Goal: Information Seeking & Learning: Learn about a topic

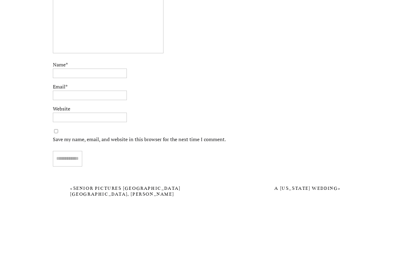
scroll to position [3015, 0]
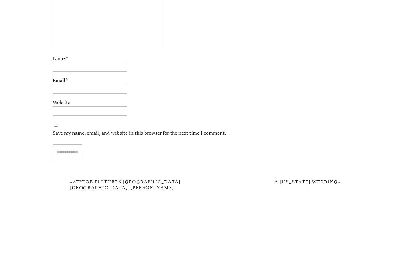
click at [82, 189] on link "Senior Pictures Nashville TN, Klem Photography, Senior Model Program, Henderson…" at bounding box center [127, 190] width 115 height 23
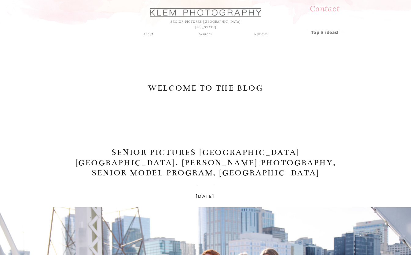
click at [197, 35] on div "Seniors" at bounding box center [206, 33] width 22 height 5
click at [205, 34] on div "Seniors" at bounding box center [206, 33] width 22 height 5
click at [204, 33] on div "Seniors" at bounding box center [206, 33] width 22 height 5
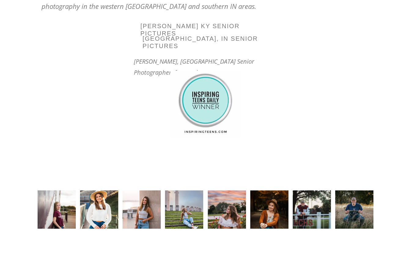
scroll to position [2543, 0]
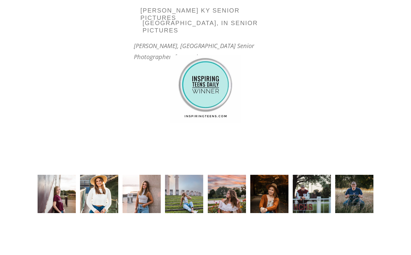
click at [48, 201] on img at bounding box center [57, 193] width 38 height 38
click at [55, 202] on img at bounding box center [57, 193] width 38 height 38
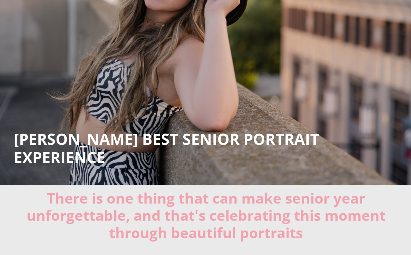
scroll to position [0, 0]
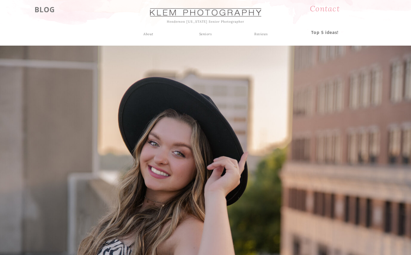
click at [40, 9] on h3 "BLOG" at bounding box center [45, 8] width 38 height 11
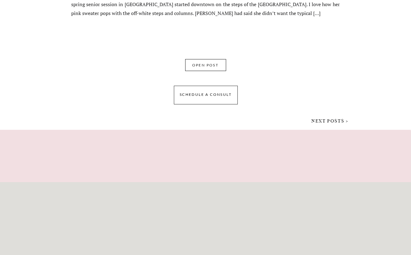
scroll to position [4257, 0]
click at [322, 120] on link "NEXT POSTS >" at bounding box center [329, 120] width 37 height 5
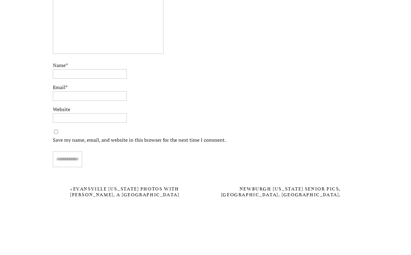
scroll to position [1912, 0]
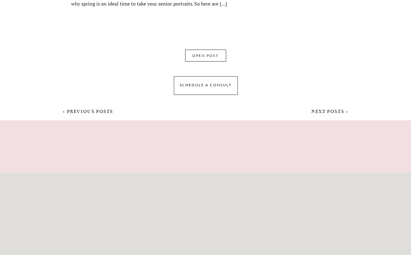
scroll to position [4256, 0]
click at [321, 112] on link "NEXT POSTS >" at bounding box center [329, 111] width 37 height 5
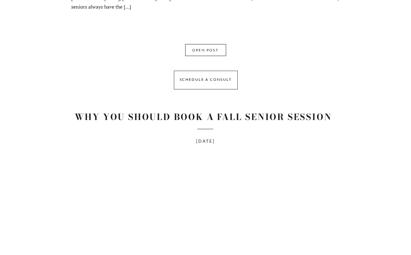
scroll to position [1747, 0]
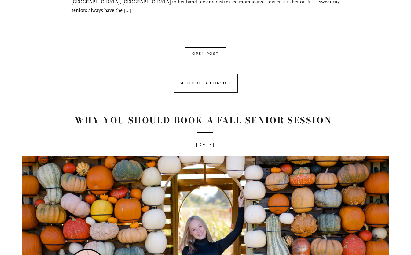
click at [90, 123] on link "Why You Should Book A Fall Senior Session" at bounding box center [203, 119] width 257 height 13
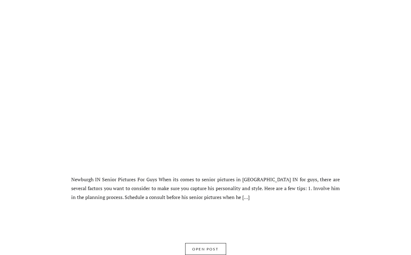
scroll to position [2374, 0]
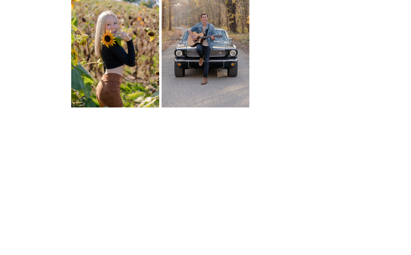
scroll to position [826, 0]
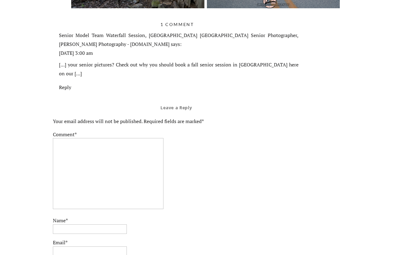
scroll to position [1405, 0]
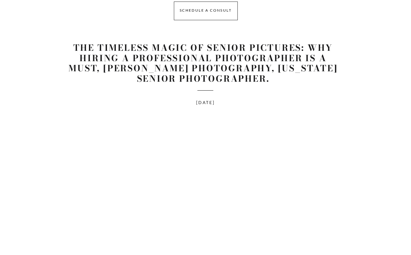
scroll to position [3464, 0]
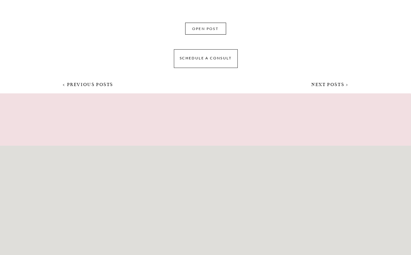
scroll to position [4313, 0]
click at [317, 87] on link "NEXT POSTS >" at bounding box center [329, 84] width 37 height 5
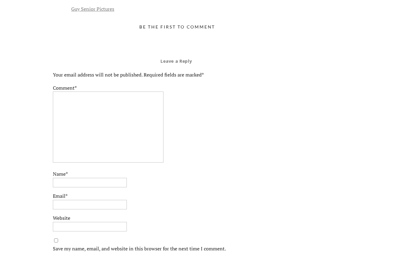
scroll to position [1739, 0]
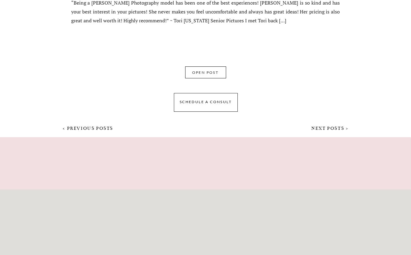
scroll to position [4198, 0]
click at [325, 130] on link "NEXT POSTS >" at bounding box center [329, 127] width 37 height 5
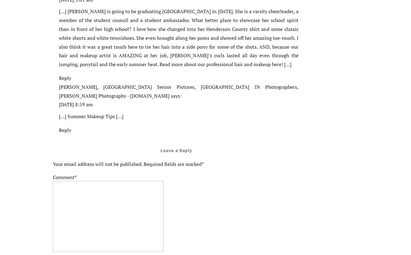
scroll to position [1984, 0]
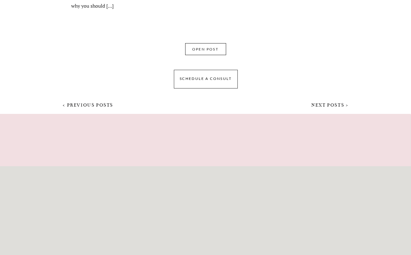
scroll to position [4232, 0]
click at [324, 105] on link "NEXT POSTS >" at bounding box center [329, 103] width 37 height 5
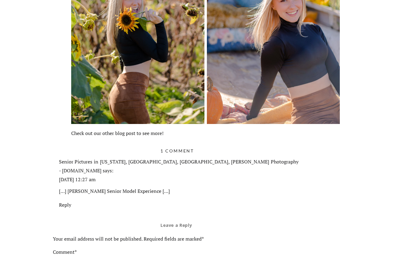
scroll to position [3066, 0]
click at [88, 157] on link "Senior Pictures in Nashville, TN" at bounding box center [141, 160] width 140 height 7
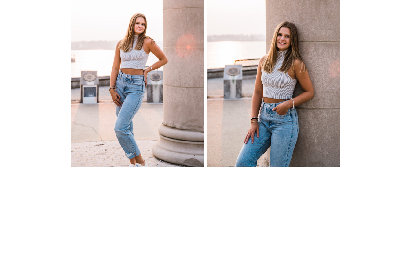
scroll to position [1764, 0]
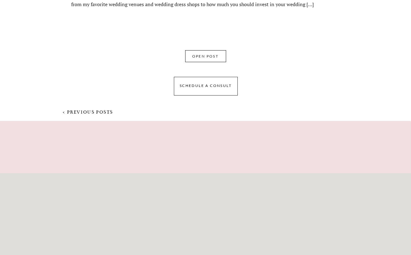
scroll to position [1705, 0]
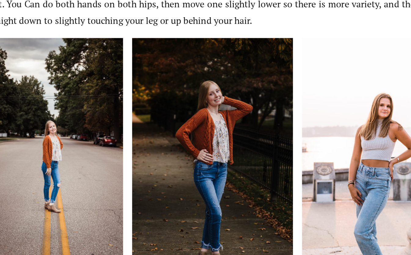
scroll to position [4703, 0]
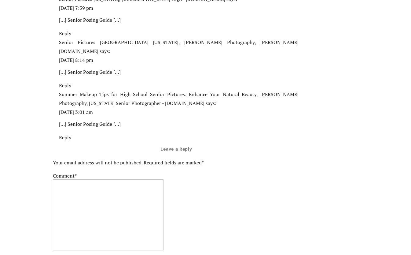
scroll to position [6826, 0]
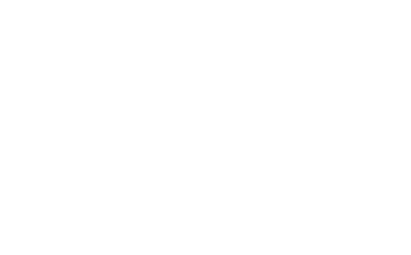
scroll to position [1421, 0]
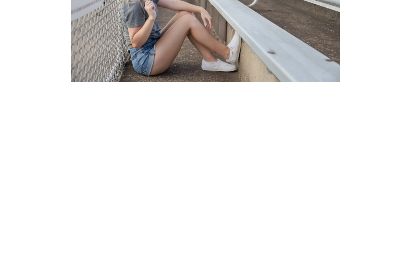
scroll to position [3123, 0]
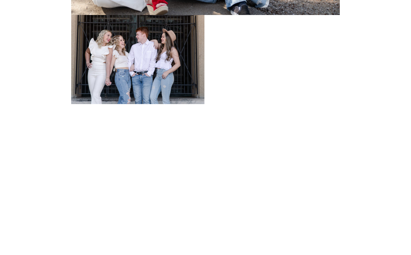
scroll to position [1189, 0]
